Goal: Obtain resource: Obtain resource

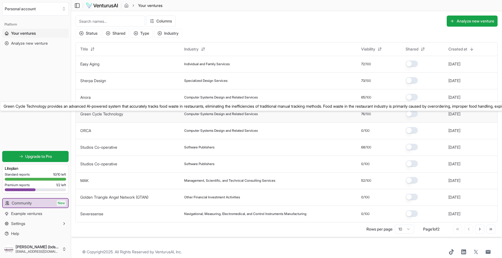
click at [105, 116] on link "Green Cycle Technology" at bounding box center [101, 114] width 43 height 5
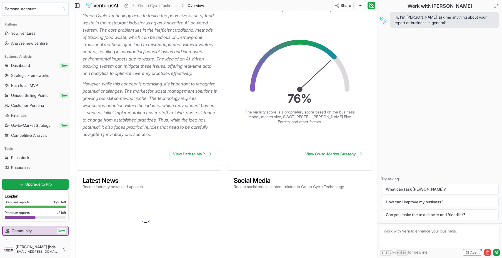
scroll to position [94, 0]
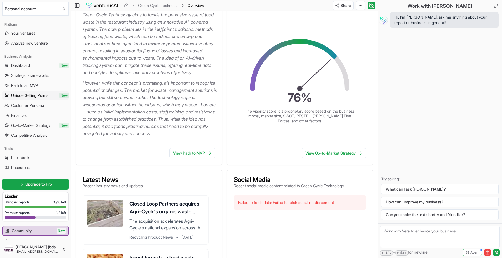
click at [29, 95] on span "Unique Selling Points" at bounding box center [29, 96] width 37 height 6
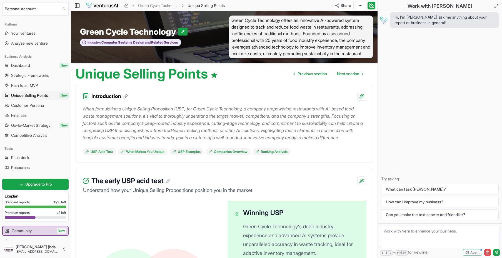
click at [112, 6] on img at bounding box center [102, 5] width 32 height 7
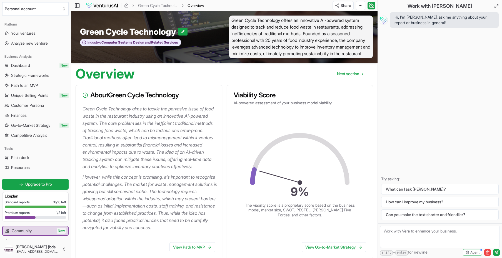
scroll to position [94, 0]
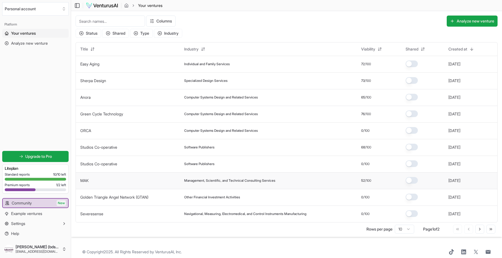
click at [230, 183] on span "Management, Scientific, and Technical Consulting Services" at bounding box center [229, 181] width 91 height 4
click at [257, 183] on span "Management, Scientific, and Technical Consulting Services" at bounding box center [229, 181] width 91 height 4
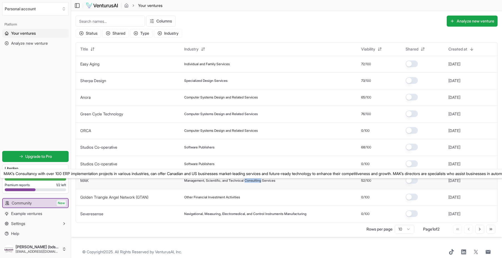
click at [86, 182] on link "MAK" at bounding box center [84, 180] width 8 height 5
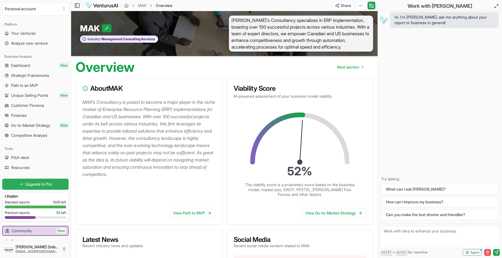
click at [44, 184] on span "Upgrade to Pro" at bounding box center [38, 185] width 27 height 6
click at [22, 125] on span "Go-to-Market Strategy" at bounding box center [30, 126] width 39 height 6
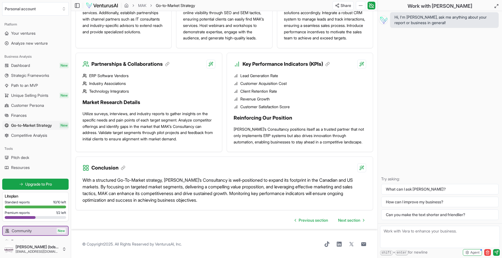
scroll to position [456, 0]
click at [22, 115] on span "Finances" at bounding box center [19, 116] width 16 height 6
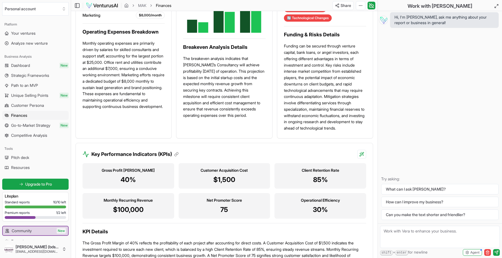
scroll to position [423, 0]
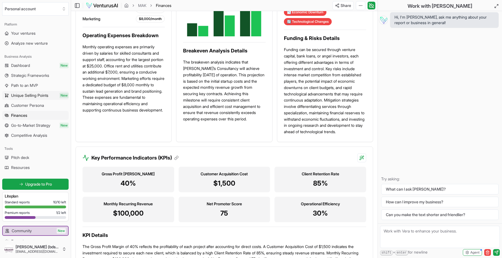
click at [37, 95] on span "Unique Selling Points" at bounding box center [29, 96] width 37 height 6
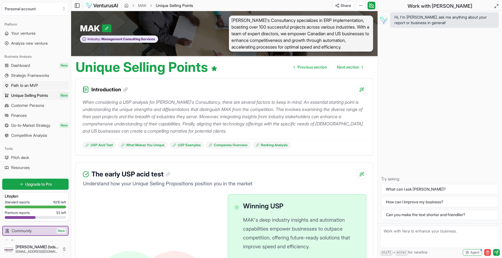
click at [31, 85] on span "Path to an MVP" at bounding box center [24, 86] width 27 height 6
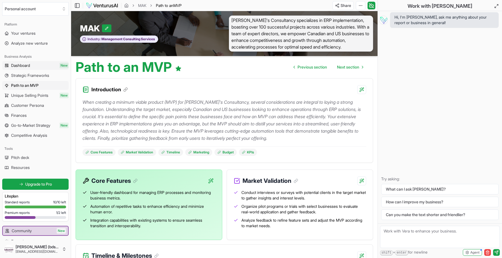
click at [27, 65] on span "Dashboard" at bounding box center [20, 66] width 19 height 6
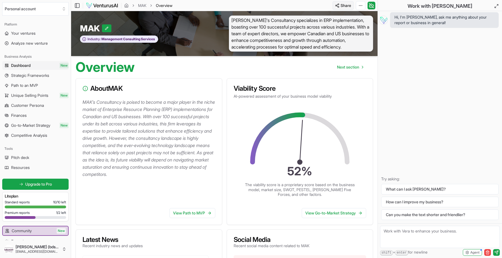
click at [344, 4] on html "We value your privacy We use cookies to enhance your browsing experience, serve…" at bounding box center [251, 129] width 502 height 258
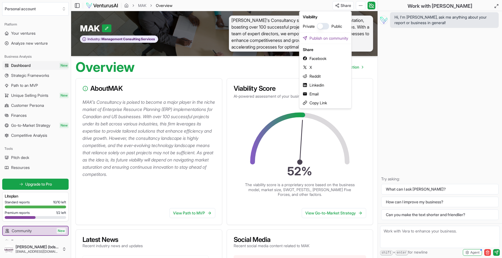
click at [360, 5] on html "We value your privacy We use cookies to enhance your browsing experience, serve…" at bounding box center [251, 129] width 502 height 258
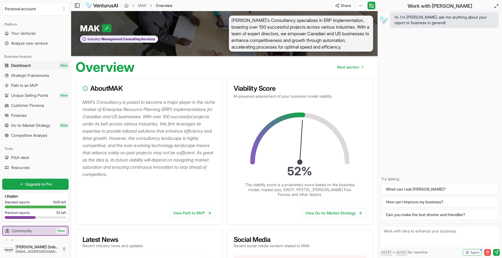
click at [360, 5] on html "We value your privacy We use cookies to enhance your browsing experience, serve…" at bounding box center [251, 129] width 502 height 258
click at [350, 34] on div "Edit in Google Docs" at bounding box center [339, 34] width 45 height 9
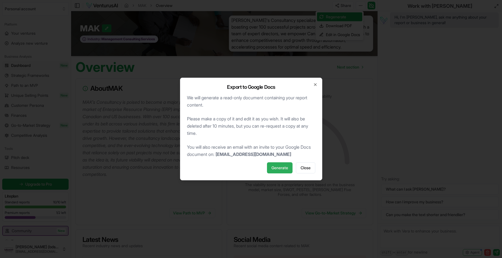
click at [280, 169] on span "Generate" at bounding box center [279, 168] width 17 height 6
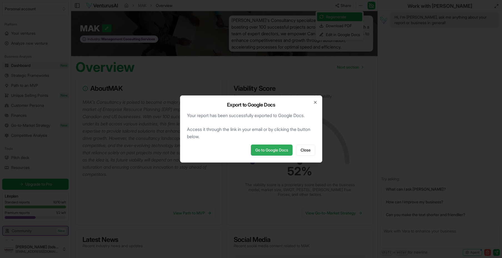
click at [282, 150] on link "Go to Google Docs" at bounding box center [272, 150] width 42 height 11
click at [303, 150] on span "Close" at bounding box center [305, 150] width 10 height 6
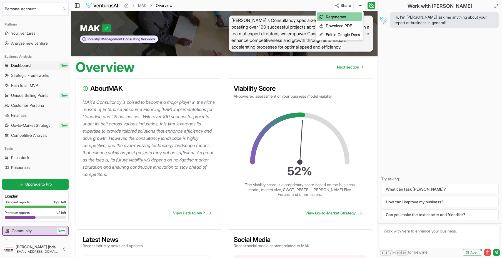
click at [336, 15] on div "Regenerate" at bounding box center [339, 16] width 45 height 9
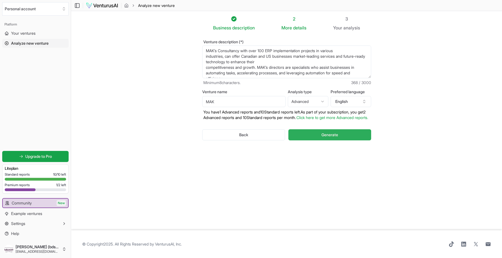
click at [335, 138] on span "Generate" at bounding box center [329, 135] width 17 height 6
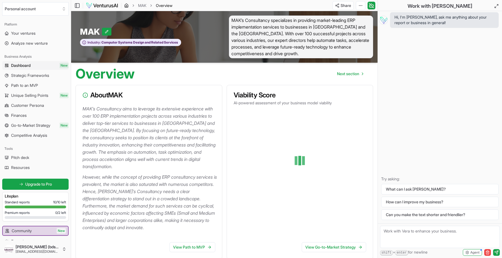
click at [127, 6] on icon "breadcrumb" at bounding box center [126, 5] width 4 height 4
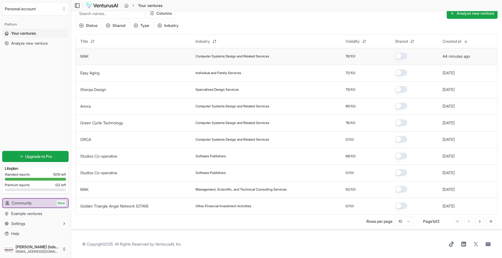
scroll to position [10, 0]
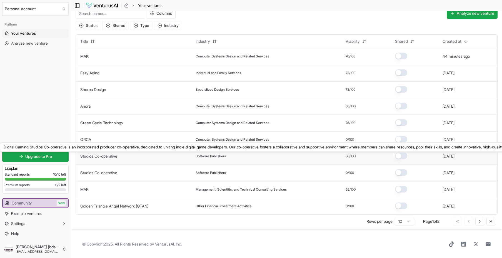
click at [111, 155] on link "Studios Co-operative" at bounding box center [98, 156] width 37 height 5
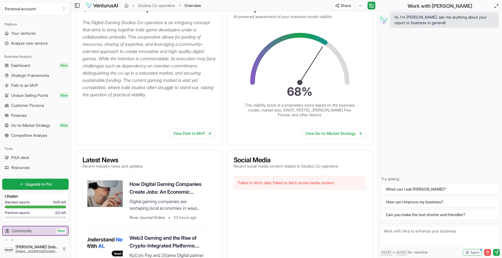
scroll to position [84, 0]
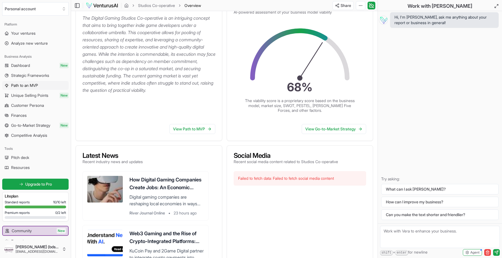
click at [34, 86] on span "Path to an MVP" at bounding box center [24, 86] width 27 height 6
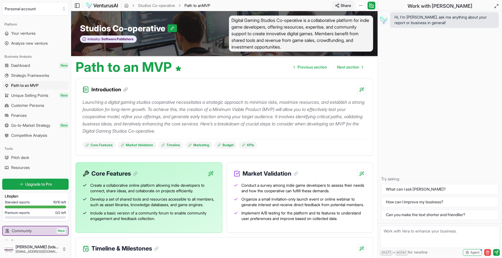
click at [342, 6] on html "We value your privacy We use cookies to enhance your browsing experience, serve…" at bounding box center [251, 129] width 502 height 258
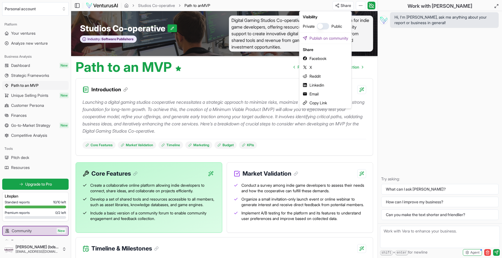
click at [361, 4] on html "We value your privacy We use cookies to enhance your browsing experience, serve…" at bounding box center [251, 129] width 502 height 258
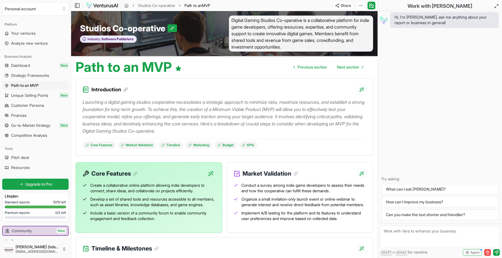
click at [361, 4] on html "We value your privacy We use cookies to enhance your browsing experience, serve…" at bounding box center [251, 129] width 502 height 258
click at [341, 26] on div "Download PDF" at bounding box center [339, 25] width 45 height 9
